Goal: Task Accomplishment & Management: Complete application form

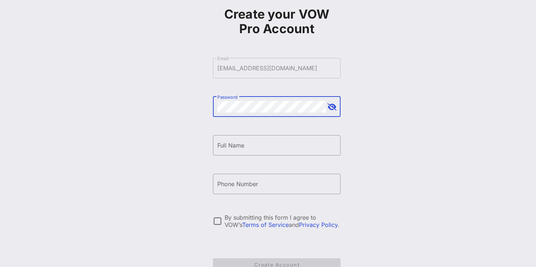
scroll to position [38, 0]
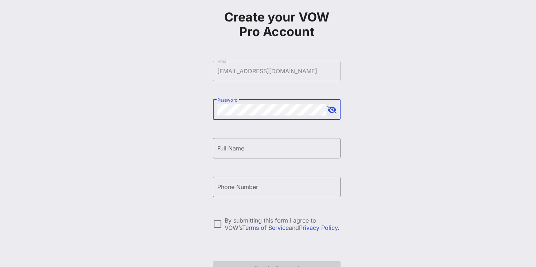
click at [333, 113] on button "append icon" at bounding box center [331, 109] width 9 height 7
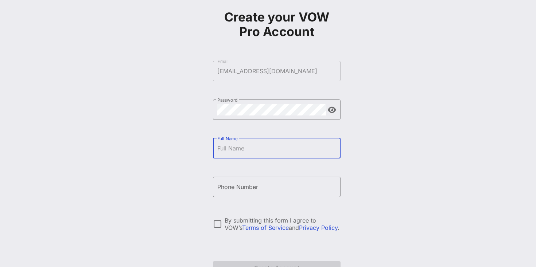
click at [223, 149] on input "Full Name" at bounding box center [276, 148] width 119 height 12
type input "[PERSON_NAME]"
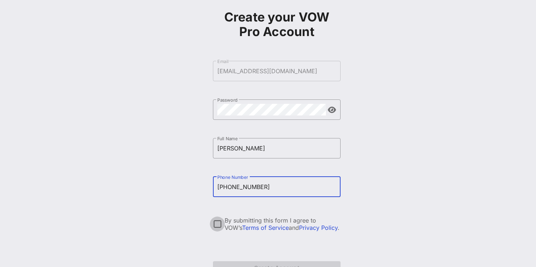
type input "[PHONE_NUMBER]"
click at [220, 226] on div at bounding box center [217, 224] width 12 height 12
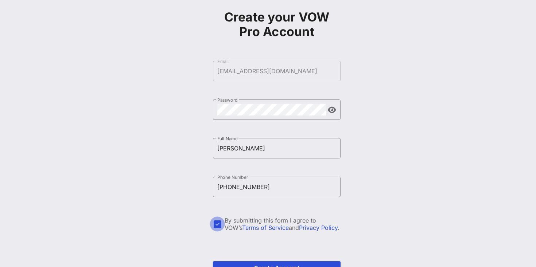
scroll to position [86, 0]
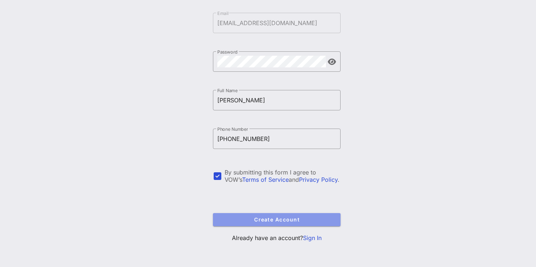
click at [250, 220] on span "Create Account" at bounding box center [277, 219] width 116 height 6
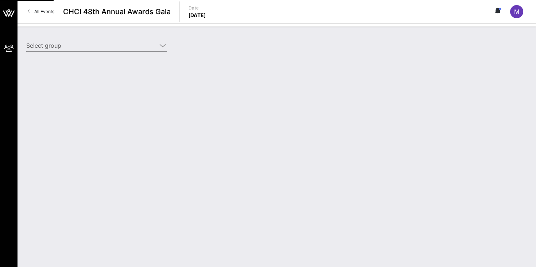
type input "[PERSON_NAME] & [PERSON_NAME] ([PERSON_NAME] & [PERSON_NAME]) [[PERSON_NAME], […"
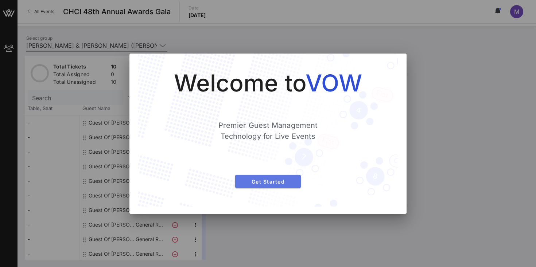
click at [282, 181] on span "Get Started" at bounding box center [268, 182] width 54 height 6
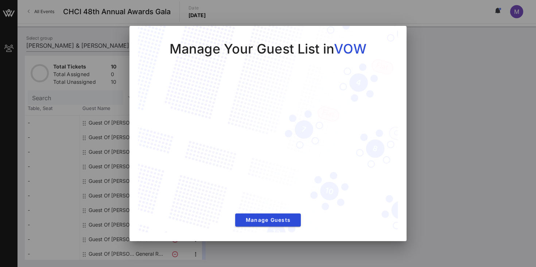
click at [431, 154] on div at bounding box center [268, 133] width 536 height 267
click at [285, 219] on span "Manage Guests" at bounding box center [268, 220] width 54 height 6
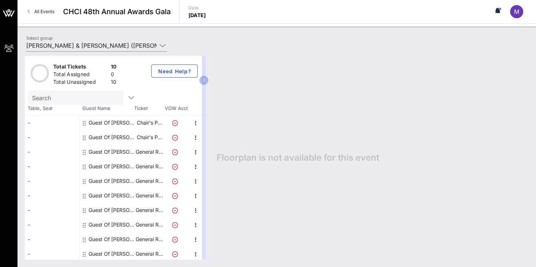
click at [300, 101] on div "Floorplan is not available for this event" at bounding box center [368, 158] width 319 height 204
